Goal: Task Accomplishment & Management: Complete application form

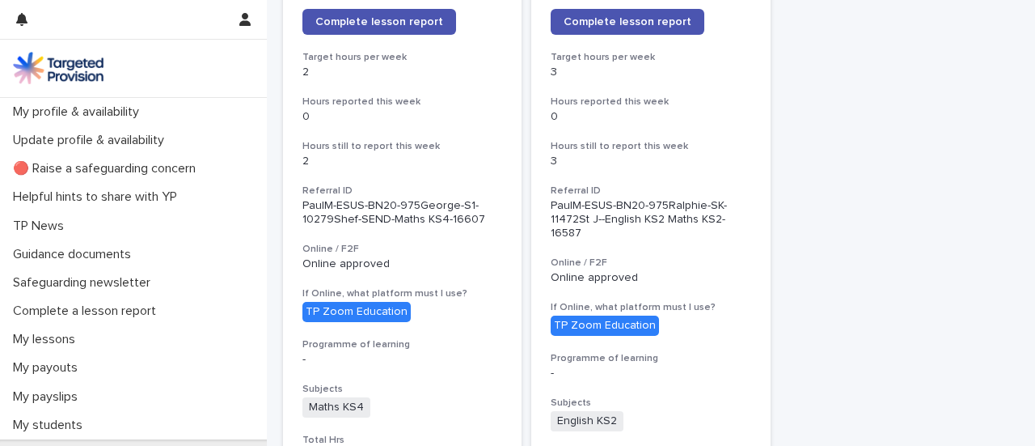
scroll to position [1698, 0]
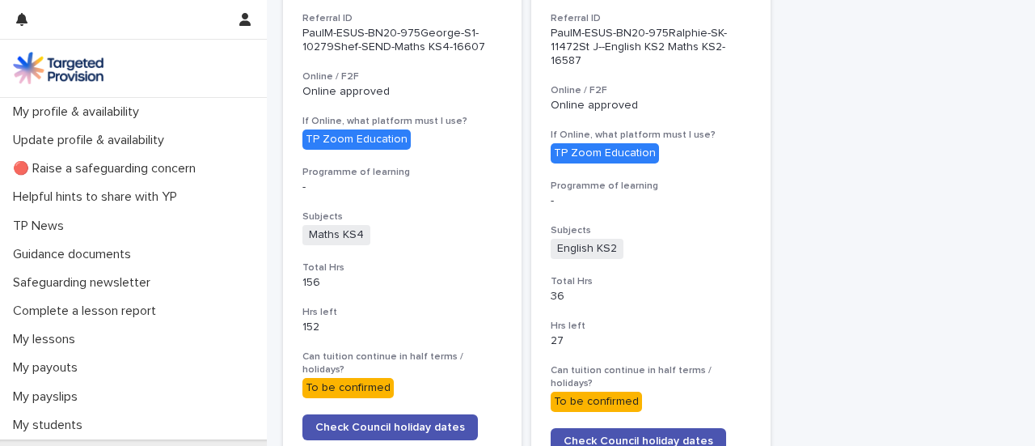
scroll to position [1697, 0]
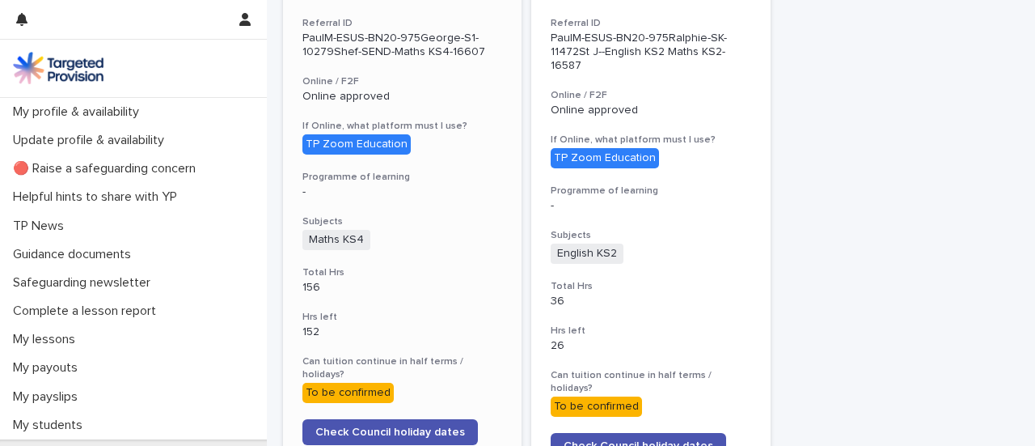
scroll to position [1690, 0]
